Goal: Task Accomplishment & Management: Manage account settings

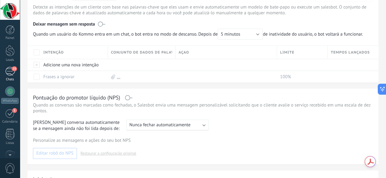
click at [11, 73] on div "15" at bounding box center [10, 71] width 10 height 9
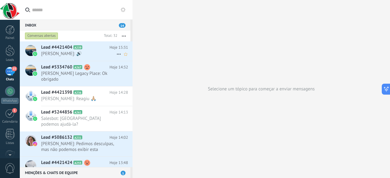
click at [71, 47] on span "Lead #4421404" at bounding box center [56, 48] width 31 height 6
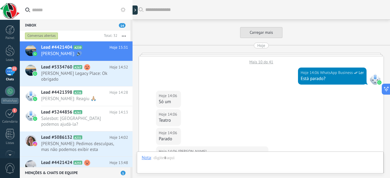
scroll to position [174, 0]
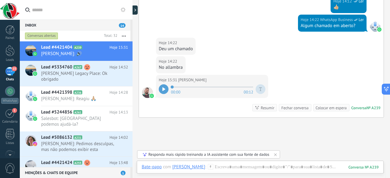
click at [164, 92] on div at bounding box center [164, 89] width 10 height 10
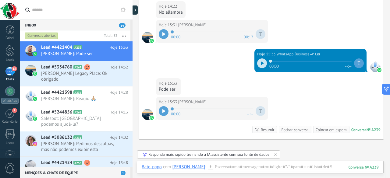
scroll to position [269, 0]
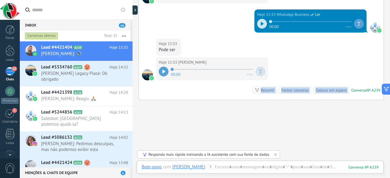
drag, startPoint x: 390, startPoint y: 143, endPoint x: 390, endPoint y: 95, distance: 47.2
click at [385, 95] on div "Buscar Carregar mais Hoje Mais 10 do 41 Hoje 14:06 WhatsApp Business Ler Está p…" at bounding box center [262, 89] width 258 height 178
click at [166, 70] on div at bounding box center [164, 72] width 10 height 10
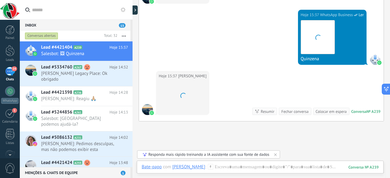
scroll to position [432, 0]
